Goal: Task Accomplishment & Management: Manage account settings

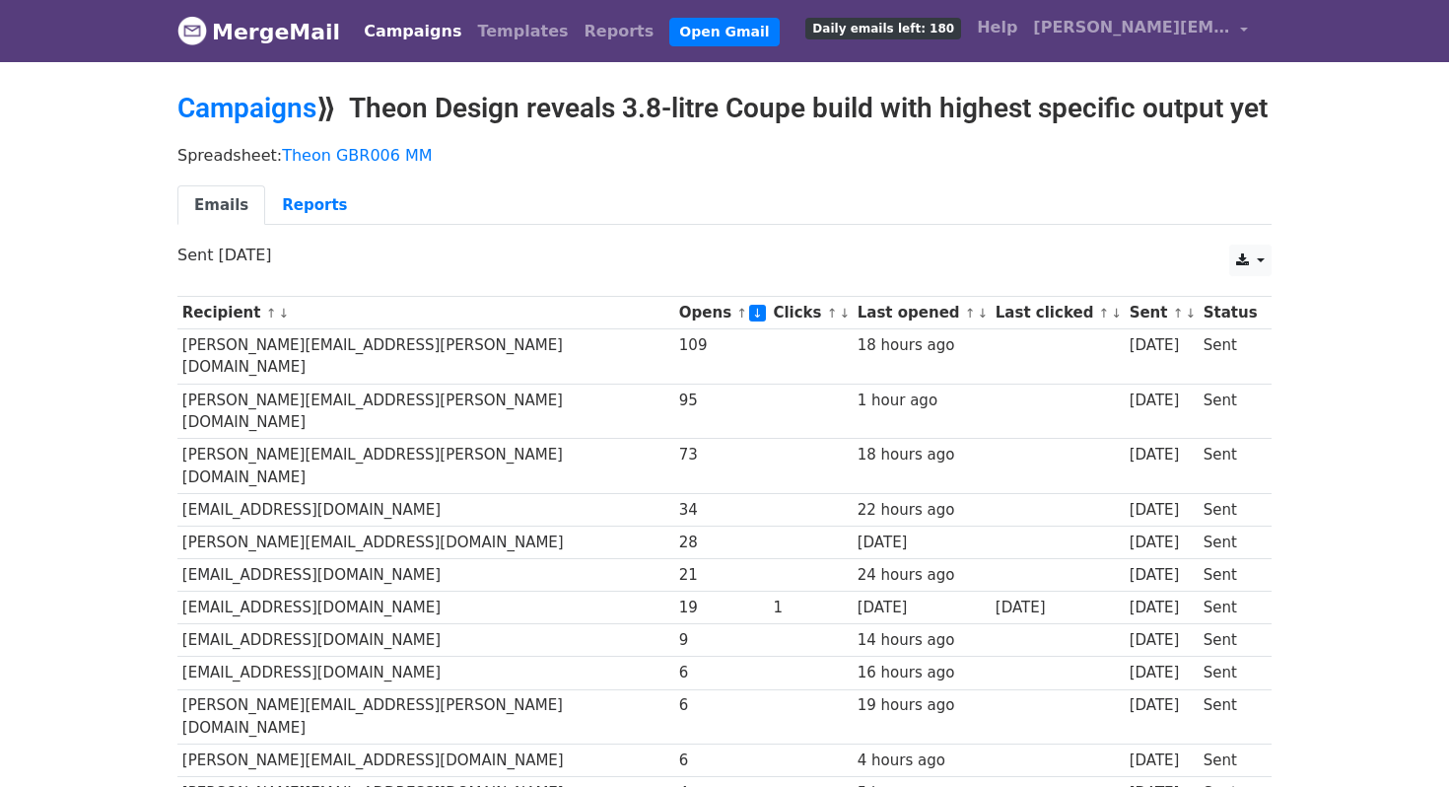
click at [895, 329] on th "Last opened ↑ ↓" at bounding box center [922, 313] width 138 height 33
click at [978, 320] on link "↓" at bounding box center [983, 313] width 11 height 15
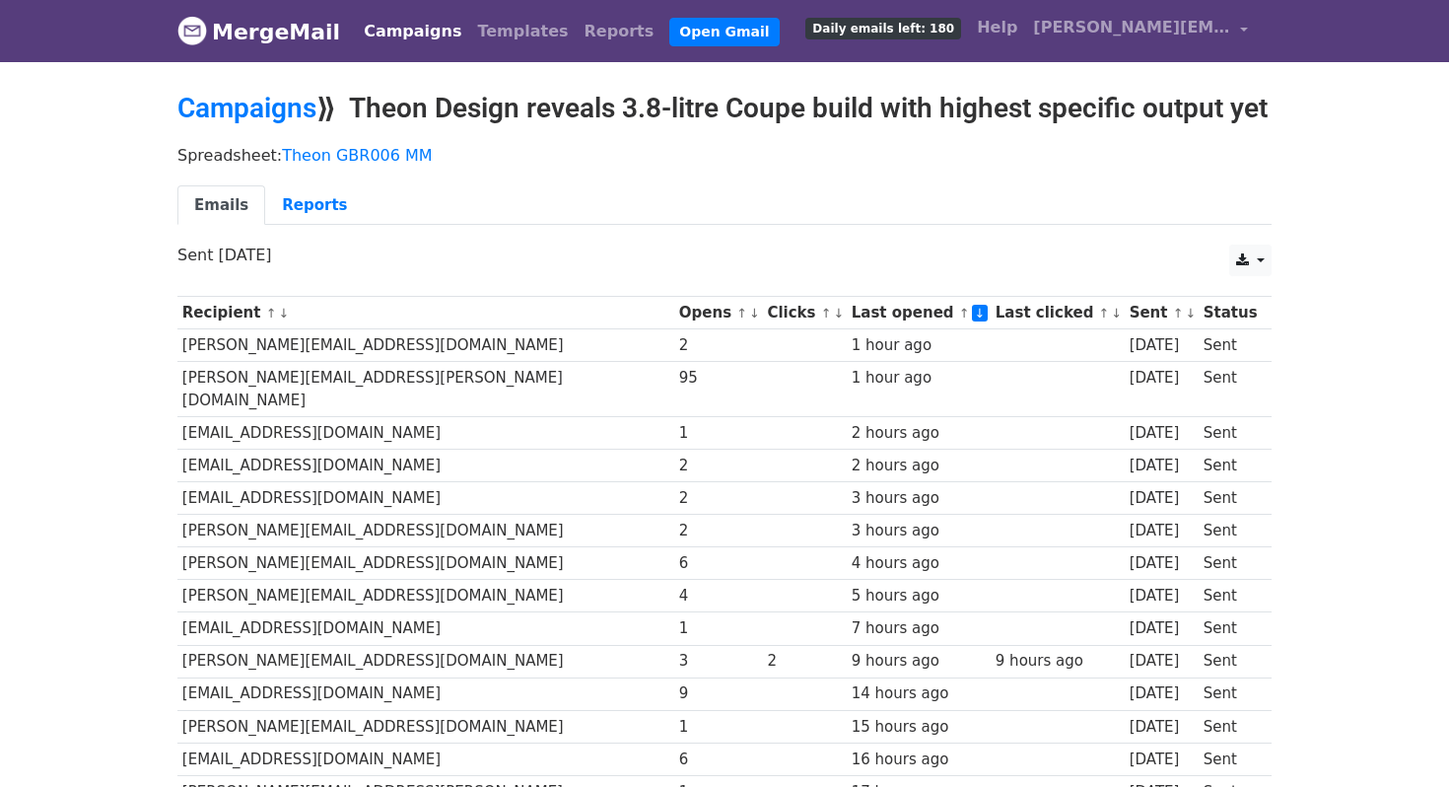
click at [749, 320] on link "↓" at bounding box center [754, 313] width 11 height 15
